Goal: Book appointment/travel/reservation

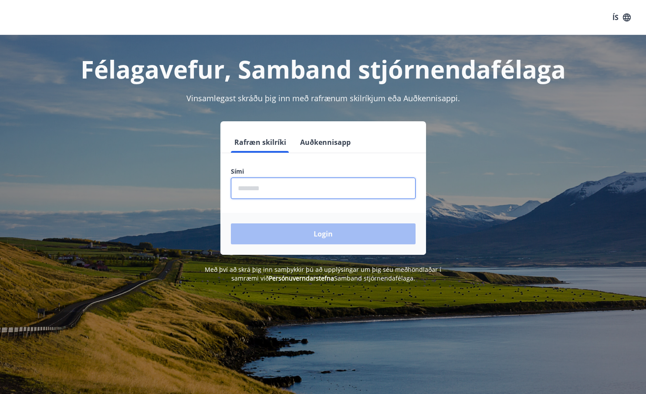
click at [270, 183] on input "phone" at bounding box center [323, 187] width 185 height 21
type input "********"
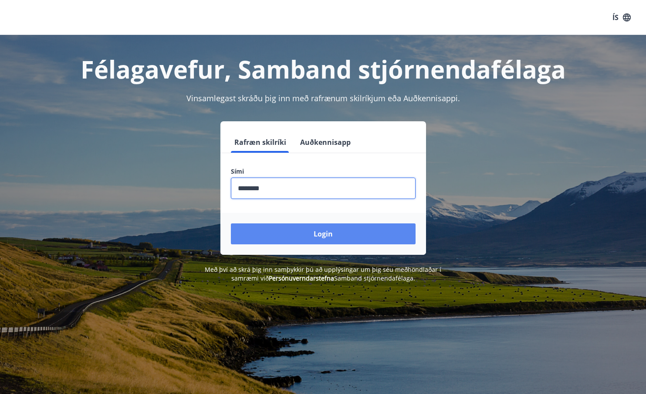
click at [325, 232] on button "Login" at bounding box center [323, 233] width 185 height 21
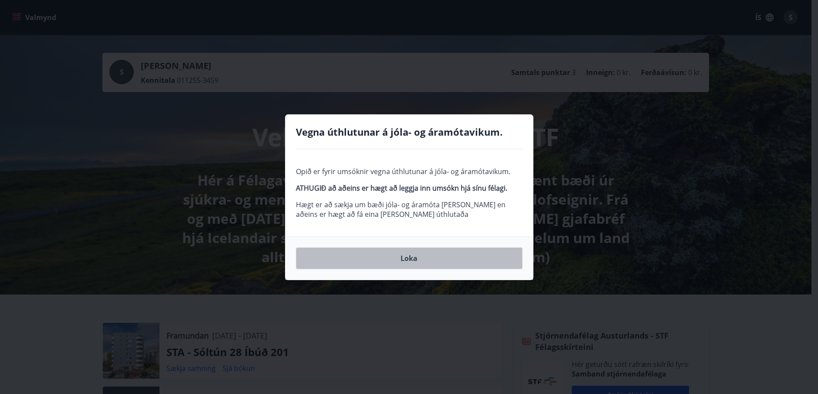
click at [407, 260] on button "Loka" at bounding box center [409, 258] width 227 height 22
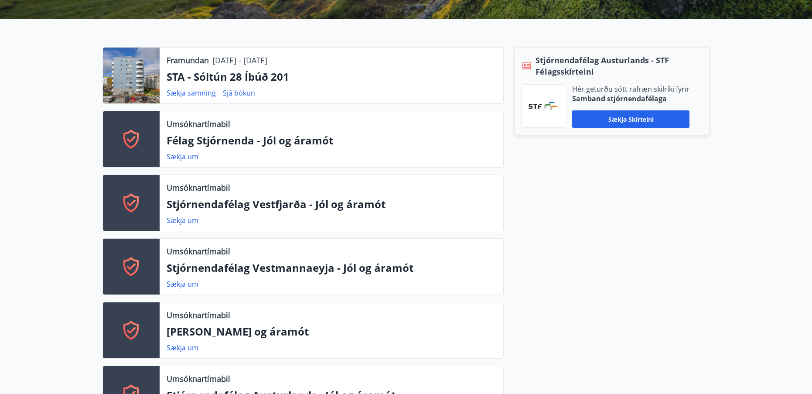
scroll to position [283, 0]
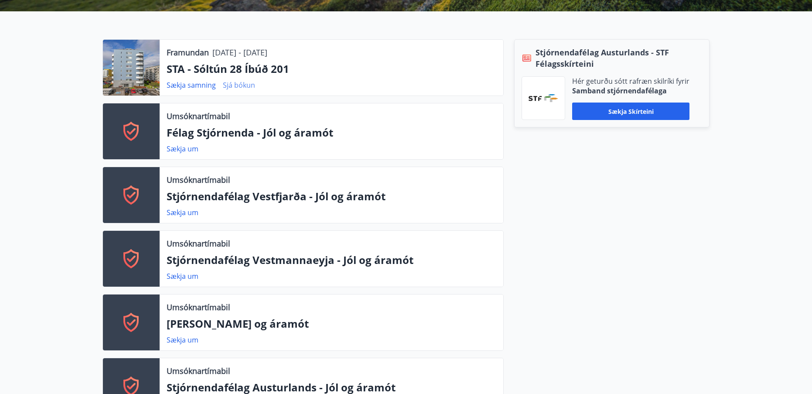
click at [235, 85] on link "Sjá bókun" at bounding box center [239, 85] width 32 height 10
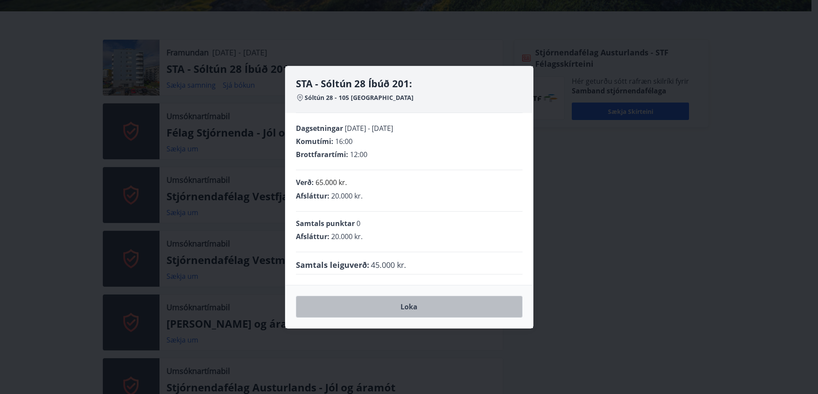
click at [410, 304] on button "Loka" at bounding box center [409, 307] width 227 height 22
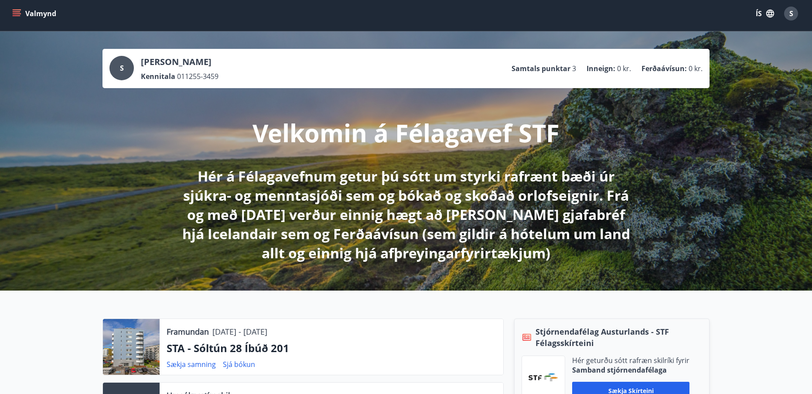
scroll to position [0, 0]
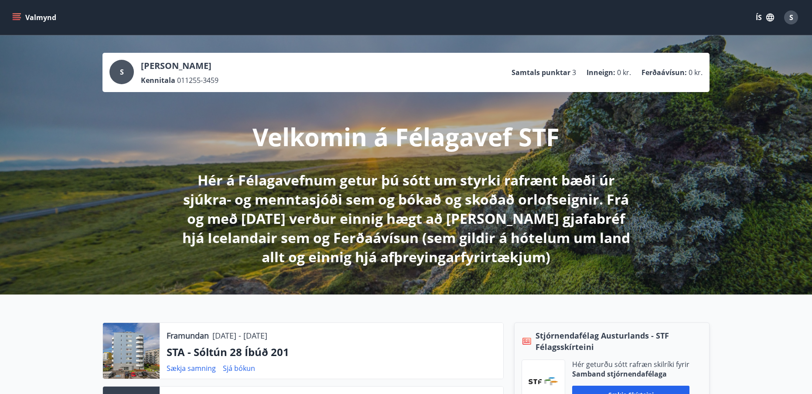
click at [21, 18] on button "Valmynd" at bounding box center [34, 18] width 49 height 16
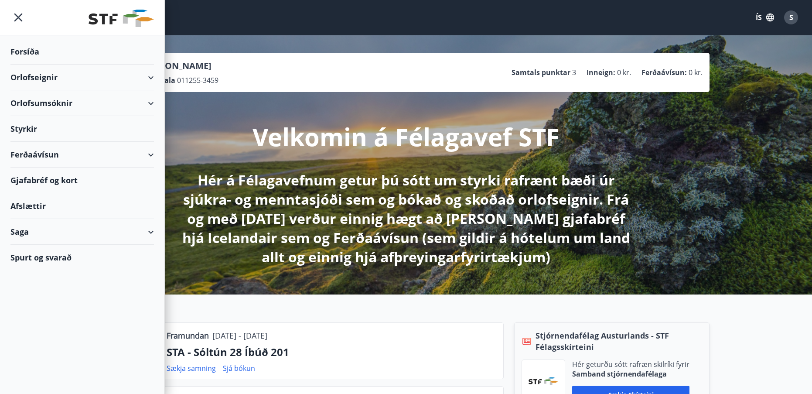
click at [39, 76] on div "Orlofseignir" at bounding box center [81, 78] width 143 height 26
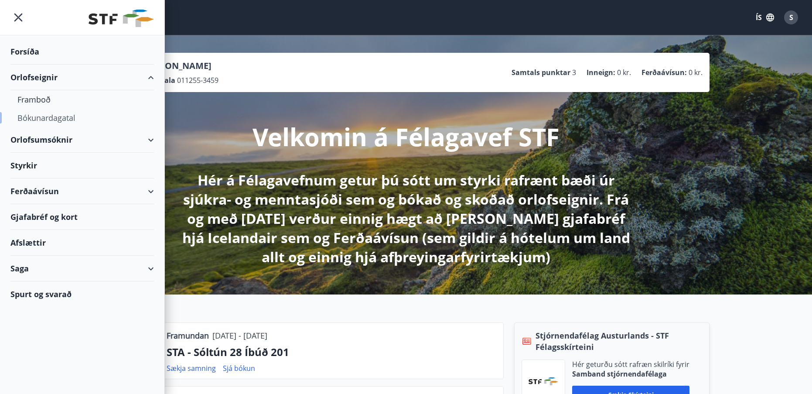
click at [45, 119] on div "Bókunardagatal" at bounding box center [81, 118] width 129 height 18
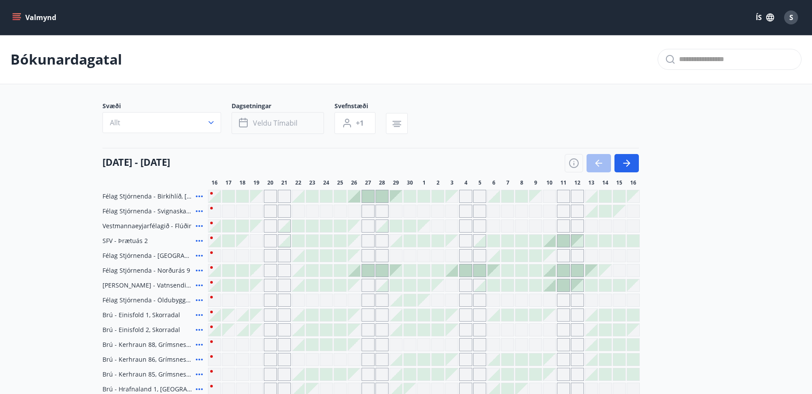
click at [246, 122] on icon "button" at bounding box center [244, 123] width 10 height 10
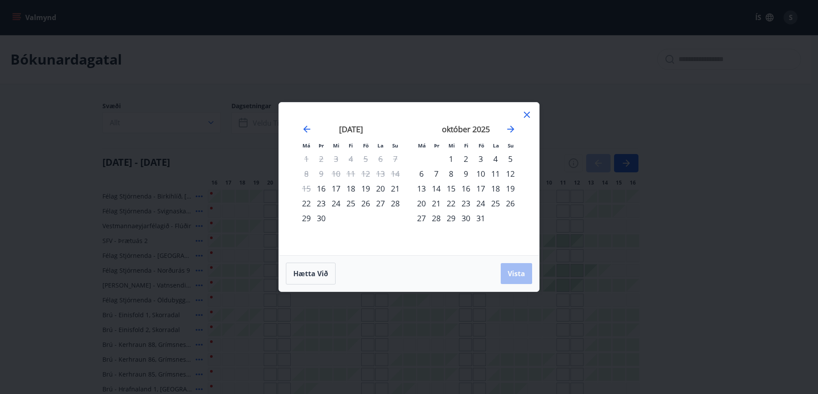
click at [350, 204] on div "25" at bounding box center [351, 203] width 15 height 15
click at [398, 203] on div "28" at bounding box center [395, 203] width 15 height 15
click at [306, 218] on div "29" at bounding box center [306, 218] width 15 height 15
click at [350, 202] on div "25" at bounding box center [351, 203] width 15 height 15
click at [395, 201] on div "28" at bounding box center [395, 203] width 15 height 15
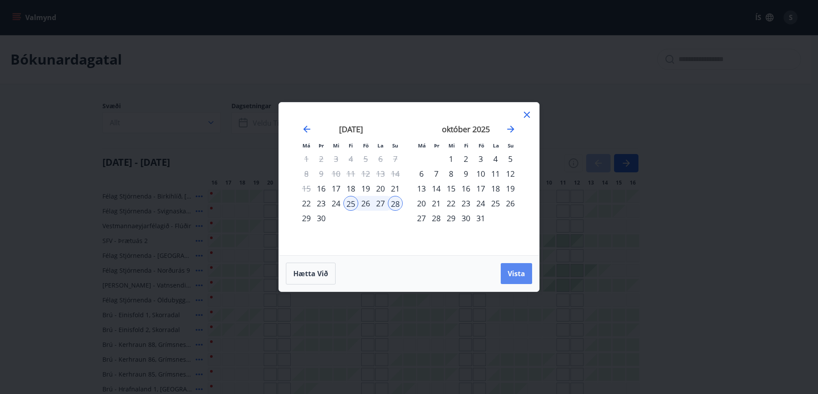
click at [519, 270] on span "Vista" at bounding box center [516, 274] width 17 height 10
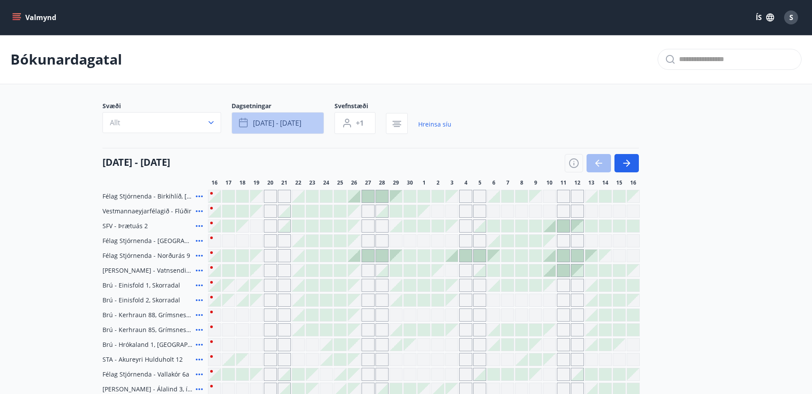
click at [273, 123] on span "[DATE] - [DATE]" at bounding box center [277, 123] width 48 height 10
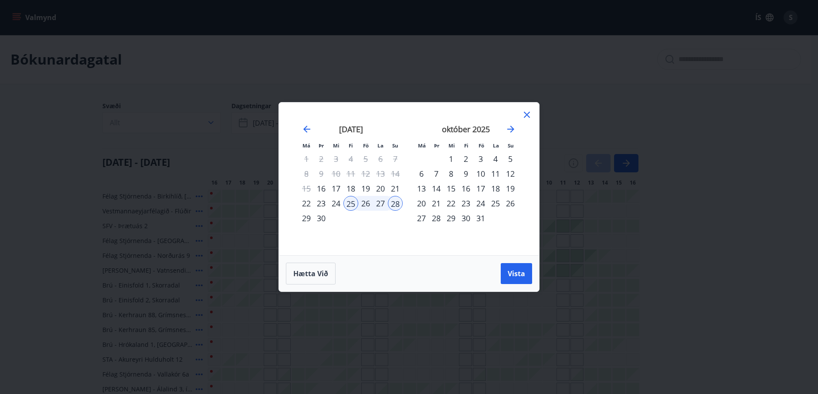
click at [318, 201] on div "23" at bounding box center [321, 203] width 15 height 15
click at [514, 273] on span "Vista" at bounding box center [516, 274] width 17 height 10
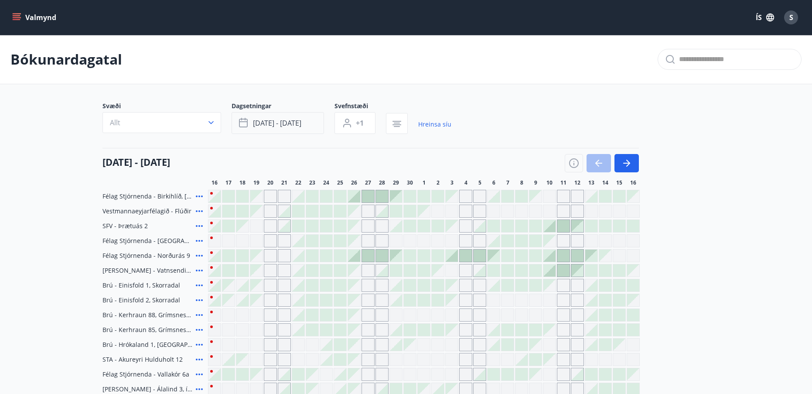
click at [304, 122] on button "[DATE] - [DATE]" at bounding box center [277, 123] width 92 height 22
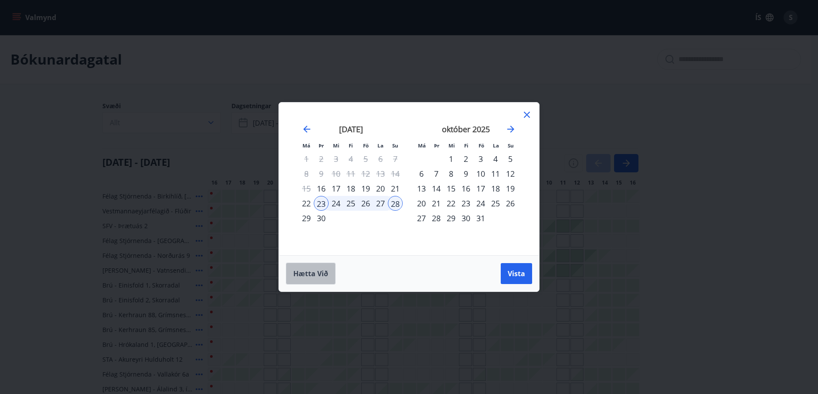
click at [305, 276] on span "Hætta við" at bounding box center [310, 274] width 35 height 10
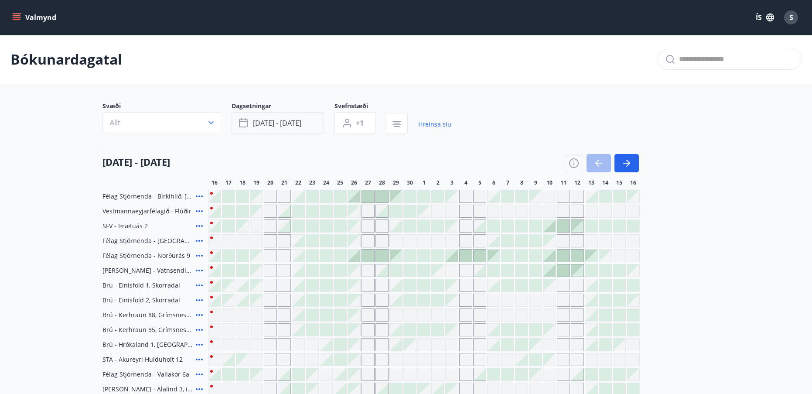
click at [245, 121] on icon "button" at bounding box center [243, 121] width 9 height 1
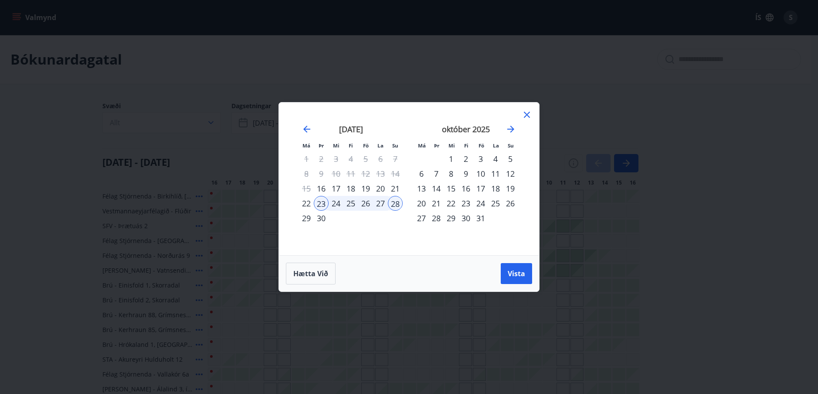
click at [524, 112] on icon at bounding box center [527, 114] width 10 height 10
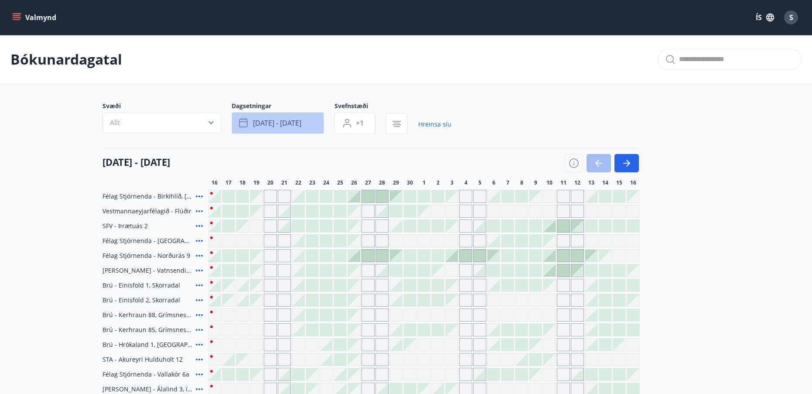
click at [242, 119] on icon "button" at bounding box center [243, 123] width 9 height 9
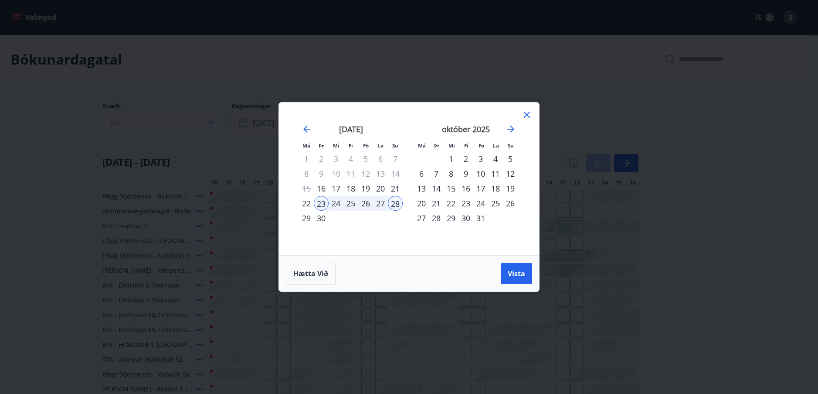
click at [301, 159] on div "1" at bounding box center [306, 158] width 15 height 15
click at [304, 158] on div "1" at bounding box center [306, 158] width 15 height 15
click at [304, 271] on span "Hætta við" at bounding box center [310, 274] width 35 height 10
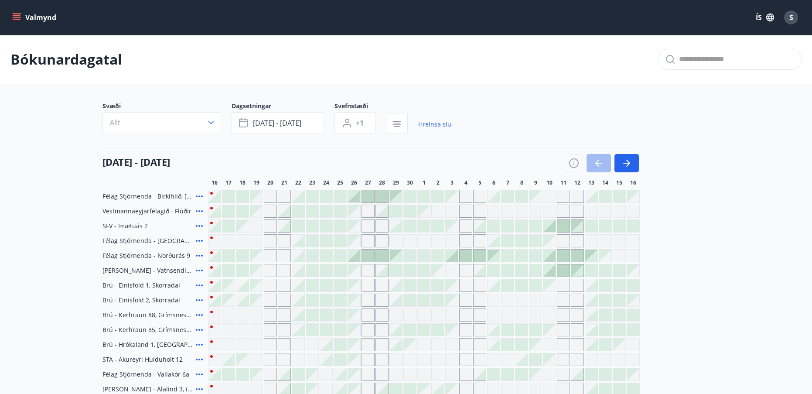
click at [18, 17] on icon "menu" at bounding box center [18, 17] width 10 height 1
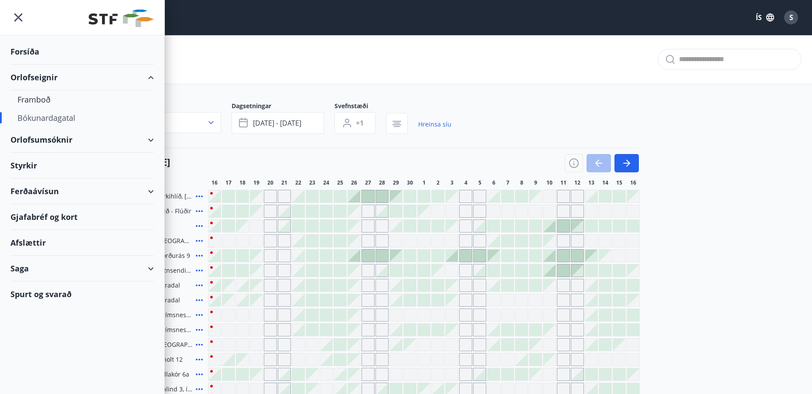
click at [32, 117] on div "Bókunardagatal" at bounding box center [81, 118] width 129 height 18
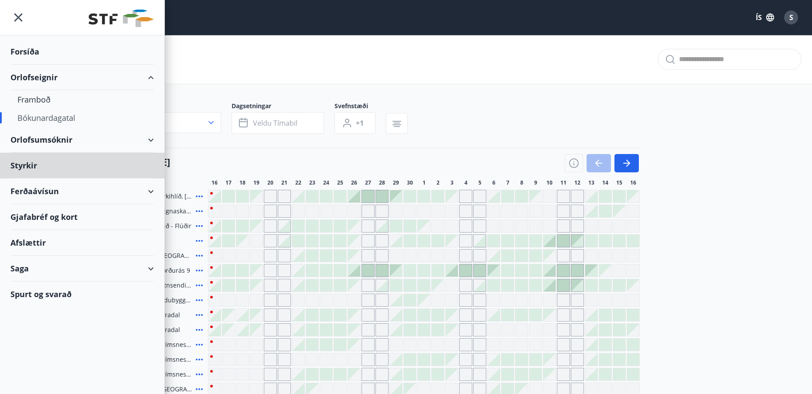
click at [32, 51] on div "Forsíða" at bounding box center [81, 52] width 143 height 26
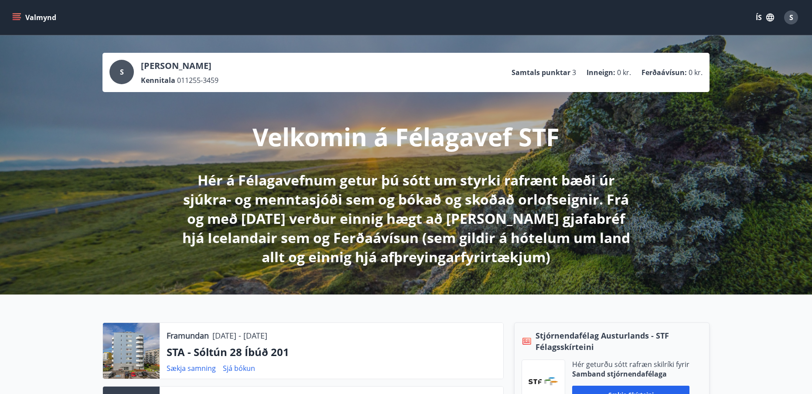
click at [17, 15] on icon "menu" at bounding box center [16, 17] width 9 height 9
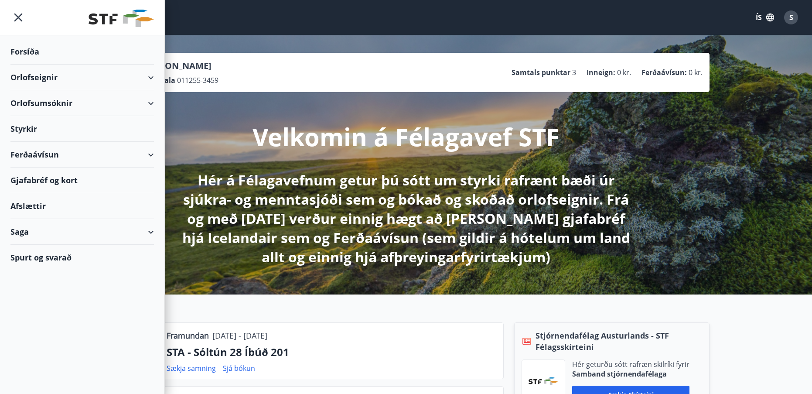
click at [42, 77] on div "Orlofseignir" at bounding box center [81, 78] width 143 height 26
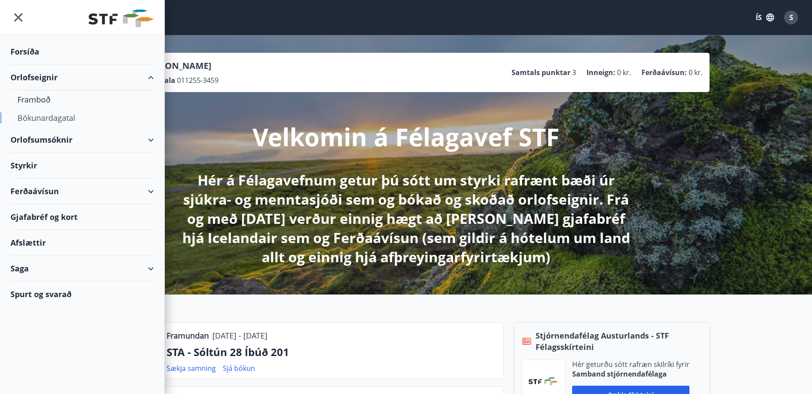
click at [37, 118] on div "Bókunardagatal" at bounding box center [81, 118] width 129 height 18
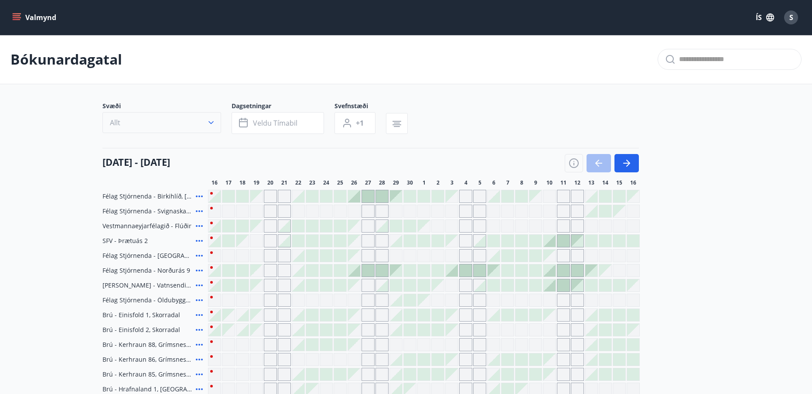
click at [209, 122] on icon "button" at bounding box center [210, 122] width 5 height 3
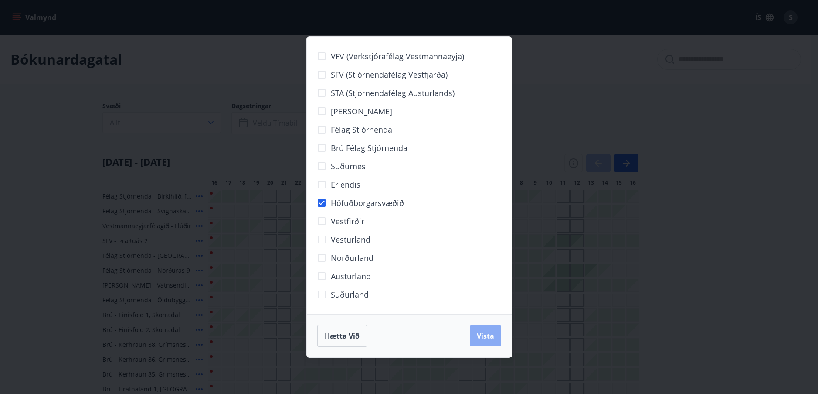
click at [490, 336] on span "Vista" at bounding box center [485, 336] width 17 height 10
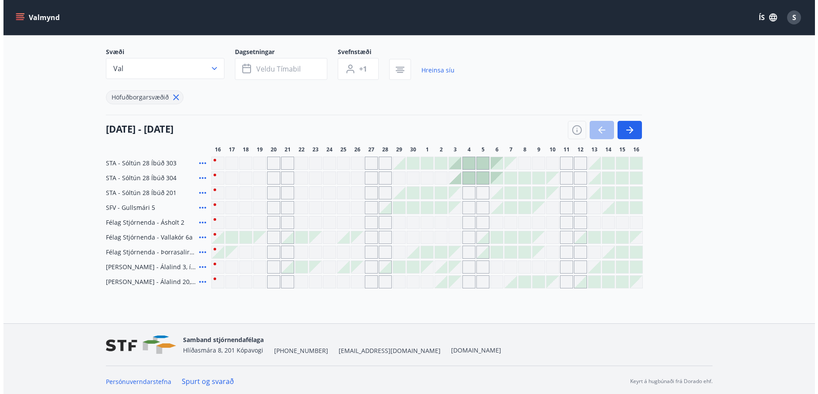
scroll to position [57, 0]
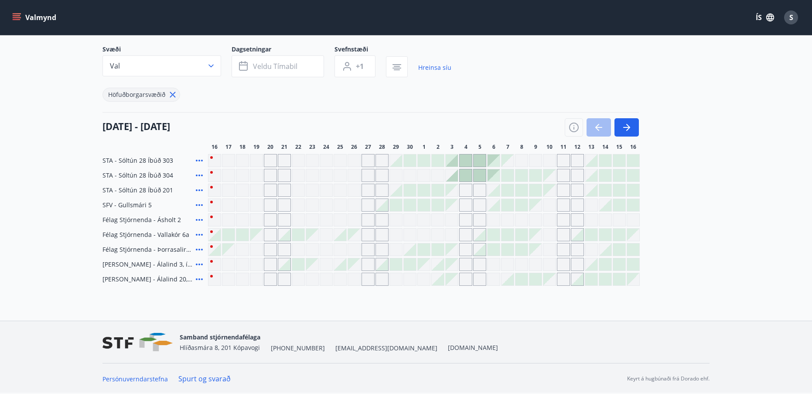
click at [328, 160] on div "Gráir dagar eru ekki bókanlegir" at bounding box center [326, 160] width 13 height 13
click at [398, 65] on icon "button" at bounding box center [396, 64] width 9 height 1
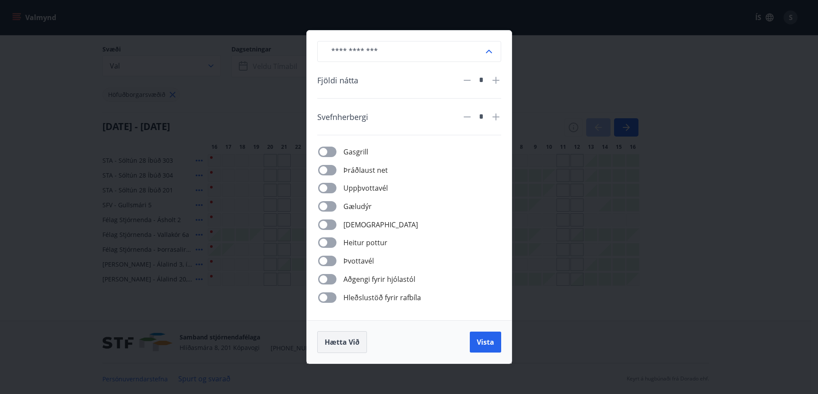
click at [352, 342] on span "Hætta við" at bounding box center [342, 342] width 35 height 10
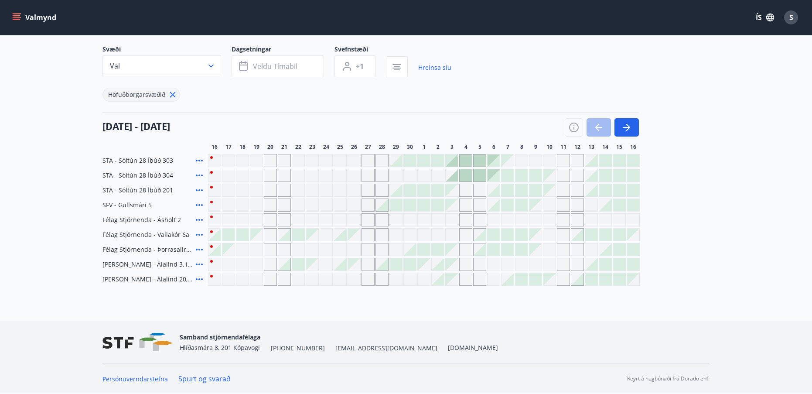
click at [354, 251] on div "Gráir dagar eru ekki bókanlegir" at bounding box center [353, 249] width 13 height 13
click at [351, 264] on div "Gráir dagar eru ekki bókanlegir" at bounding box center [354, 264] width 12 height 12
click at [384, 266] on div at bounding box center [382, 264] width 12 height 12
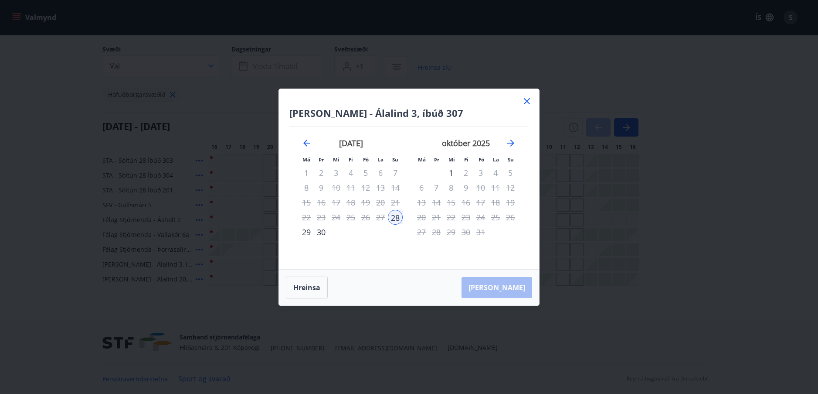
click at [527, 101] on icon at bounding box center [527, 100] width 1 height 1
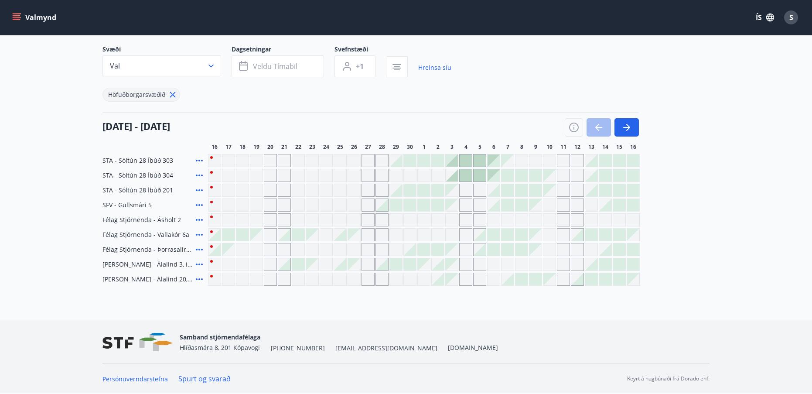
click at [14, 17] on icon "menu" at bounding box center [16, 17] width 9 height 9
click at [201, 95] on div "Höfuðborgarsvæðið" at bounding box center [276, 89] width 349 height 24
click at [653, 17] on span "S" at bounding box center [791, 18] width 4 height 10
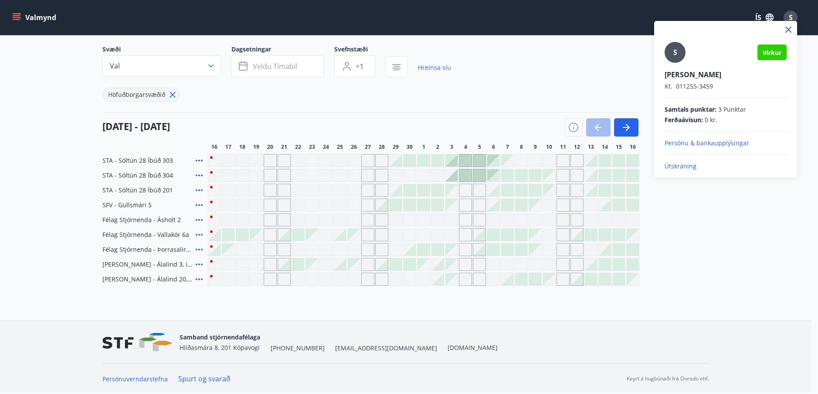
click at [653, 165] on p "Útskráning" at bounding box center [726, 166] width 122 height 9
